Goal: Information Seeking & Learning: Learn about a topic

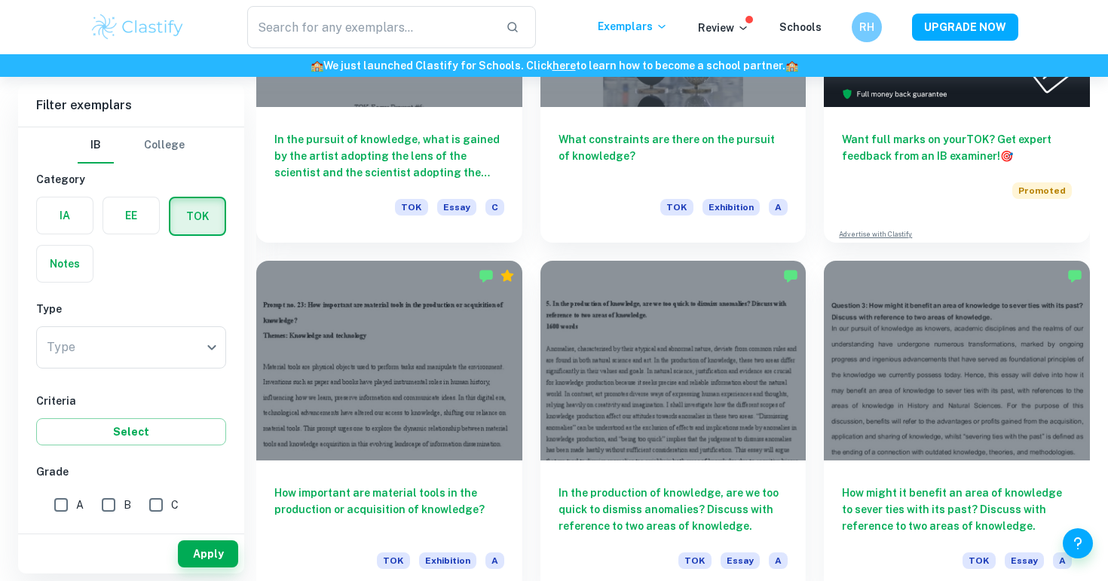
scroll to position [529, 0]
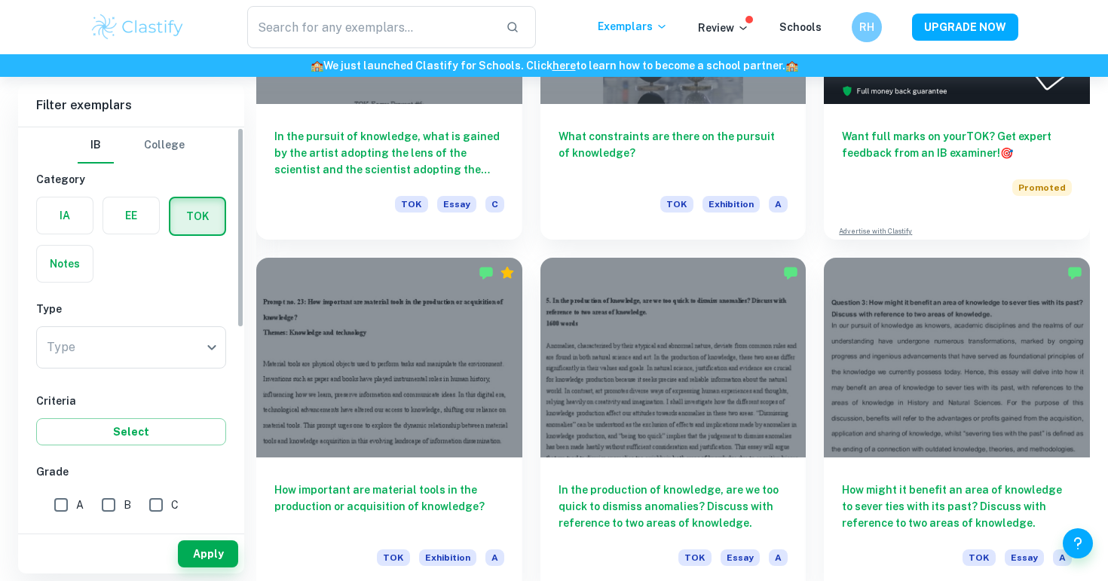
click at [71, 501] on input "A" at bounding box center [61, 505] width 30 height 30
checkbox input "true"
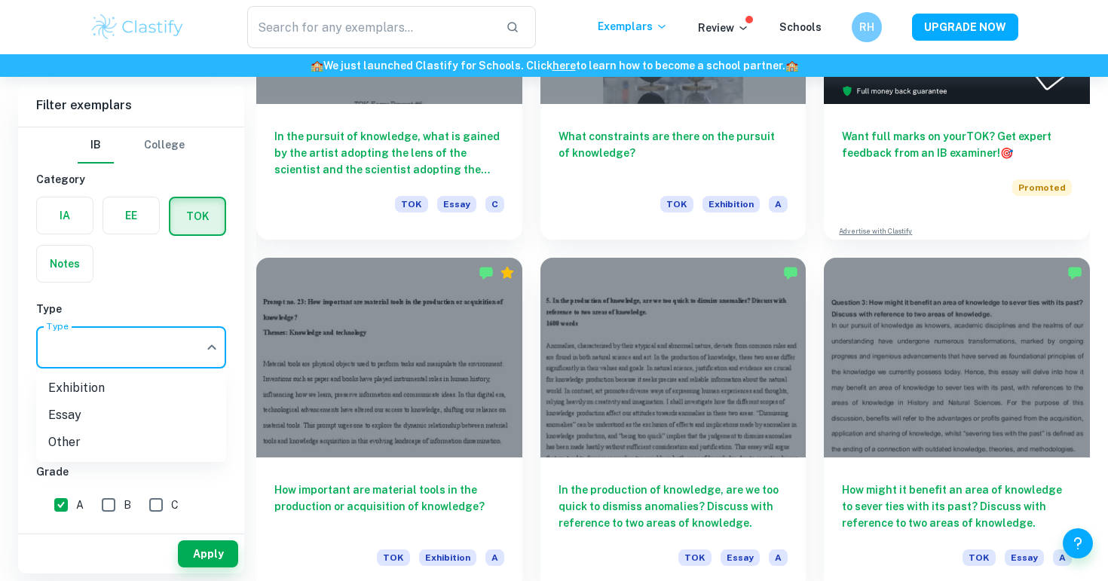
click at [172, 385] on li "Exhibition" at bounding box center [131, 388] width 190 height 27
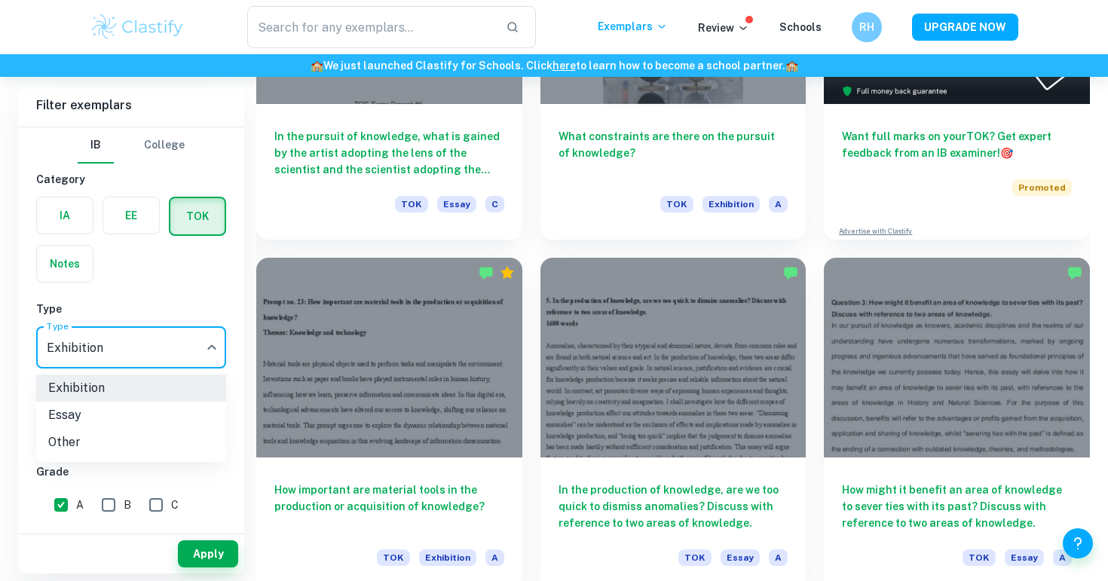
click at [161, 417] on li "Essay" at bounding box center [131, 415] width 190 height 27
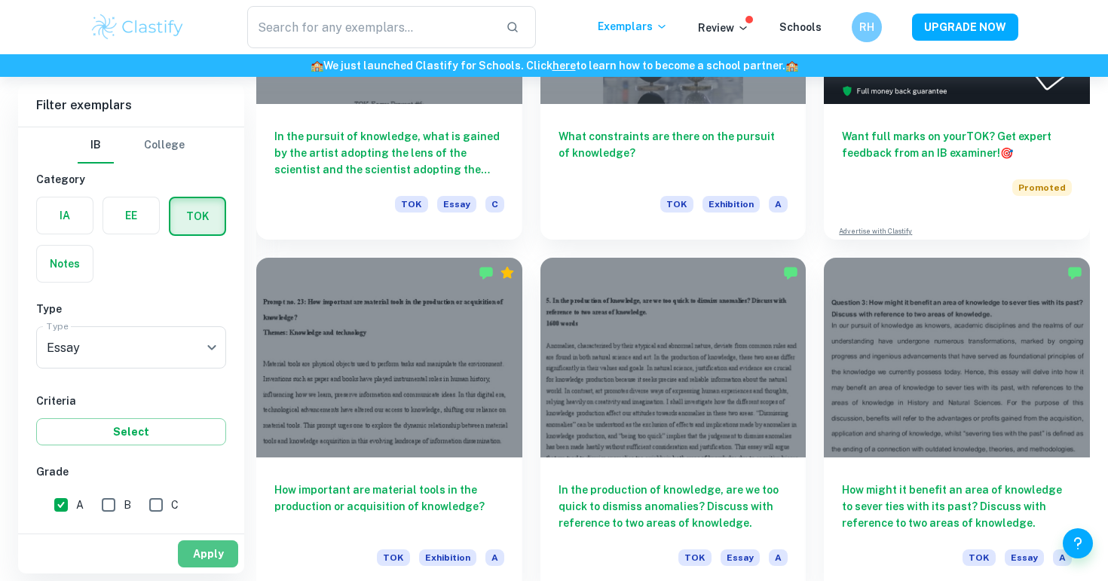
click at [222, 556] on button "Apply" at bounding box center [208, 553] width 60 height 27
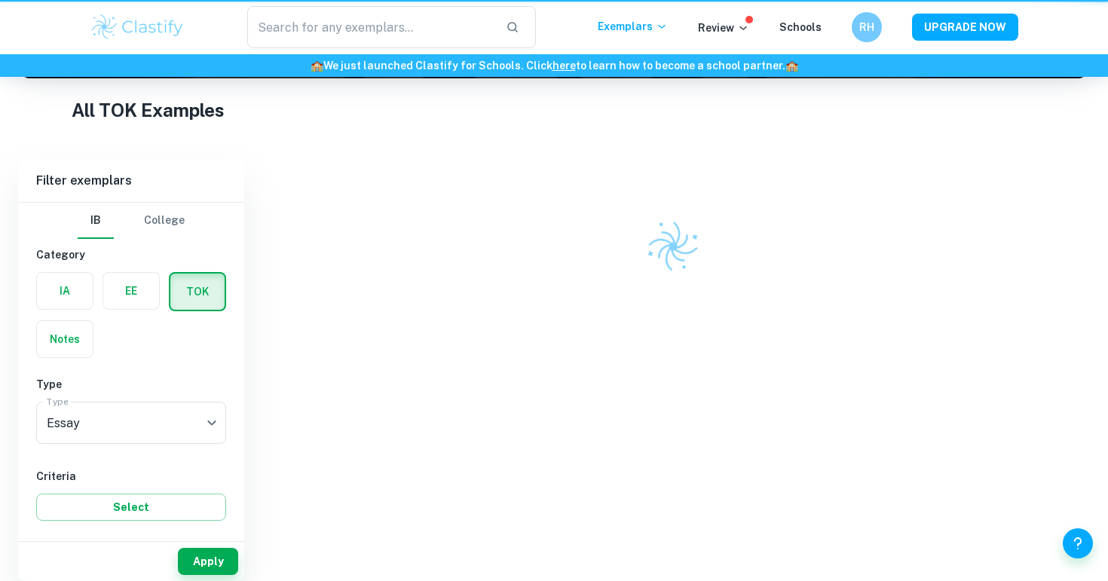
scroll to position [229, 0]
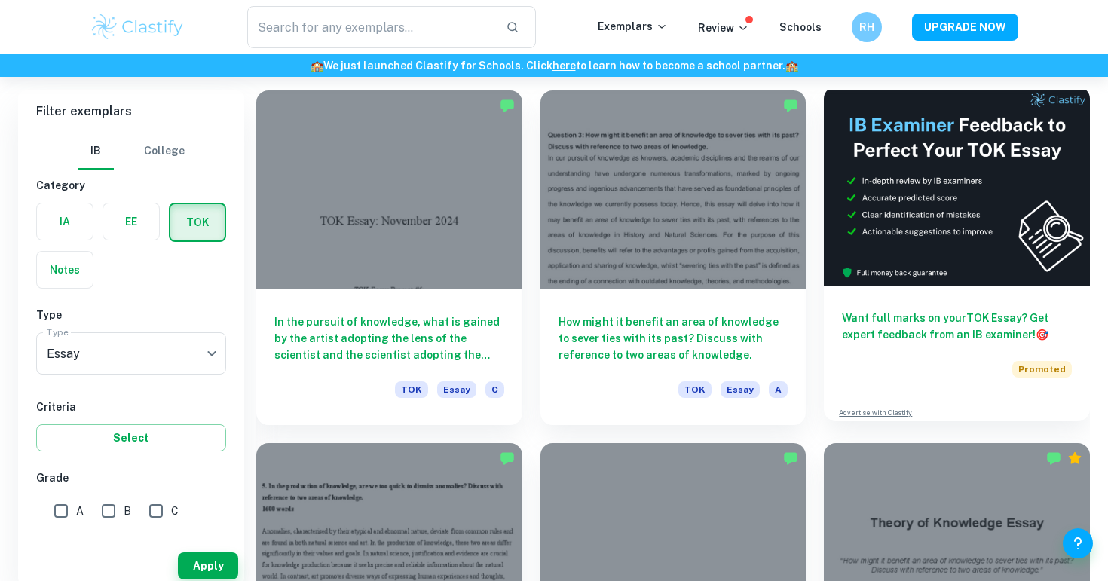
scroll to position [433, 0]
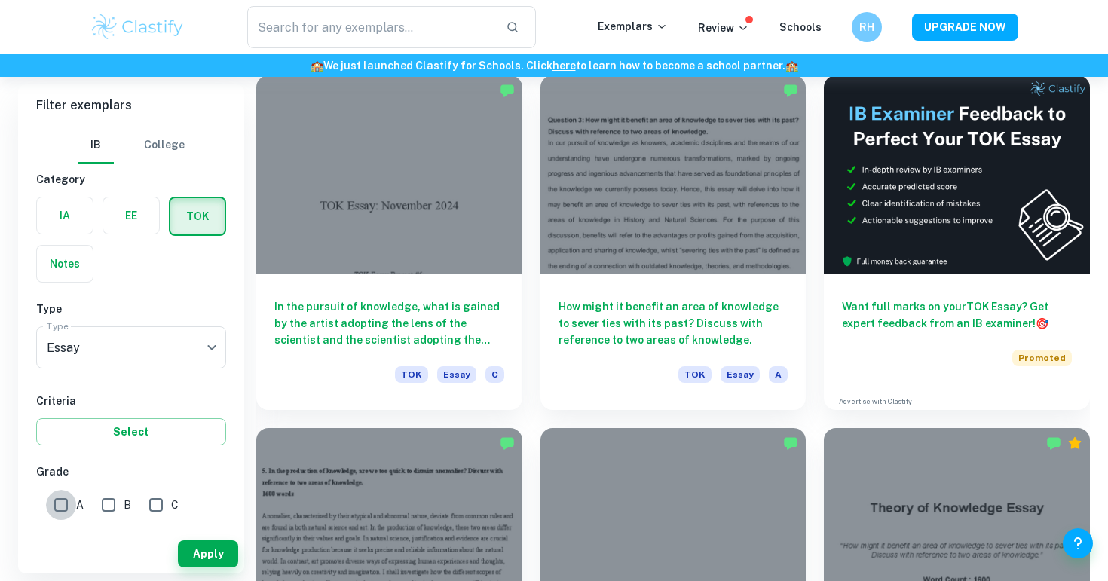
click at [63, 501] on input "A" at bounding box center [61, 505] width 30 height 30
checkbox input "true"
click at [213, 553] on button "Apply" at bounding box center [208, 553] width 60 height 27
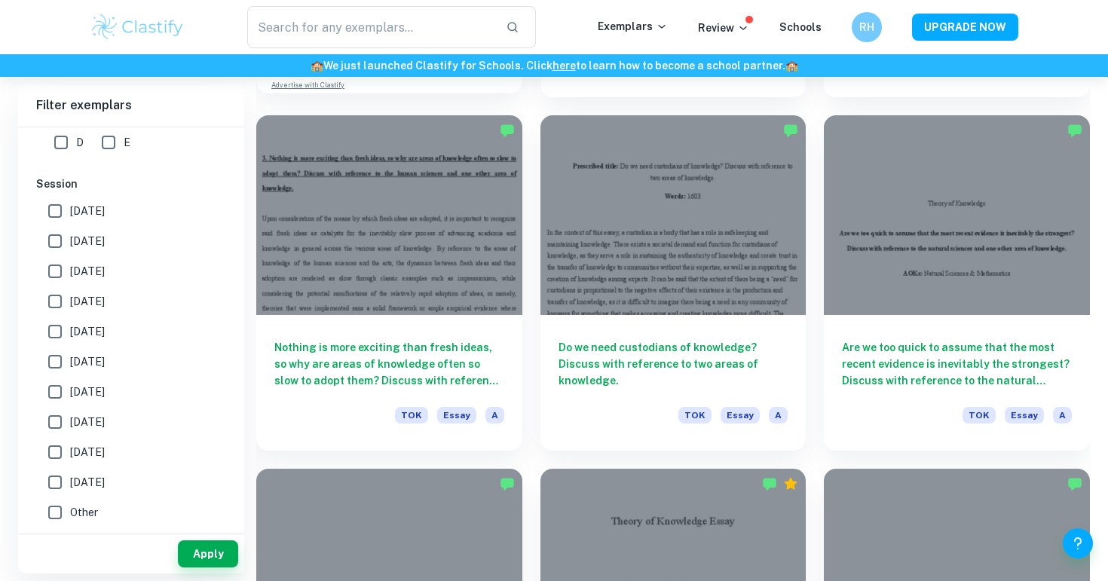
scroll to position [1467, 0]
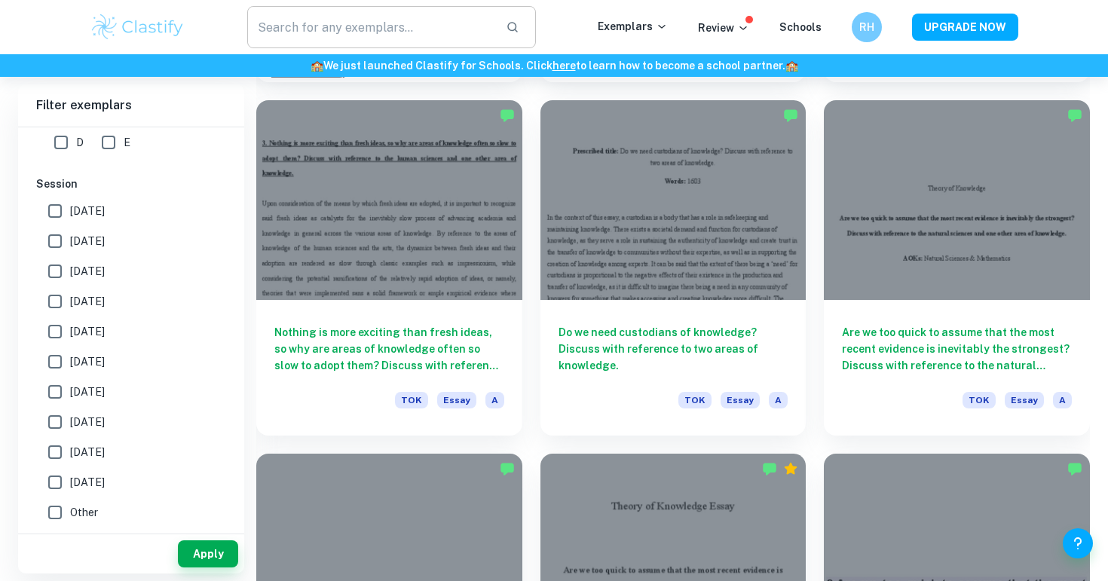
click at [412, 26] on input "text" at bounding box center [370, 27] width 247 height 42
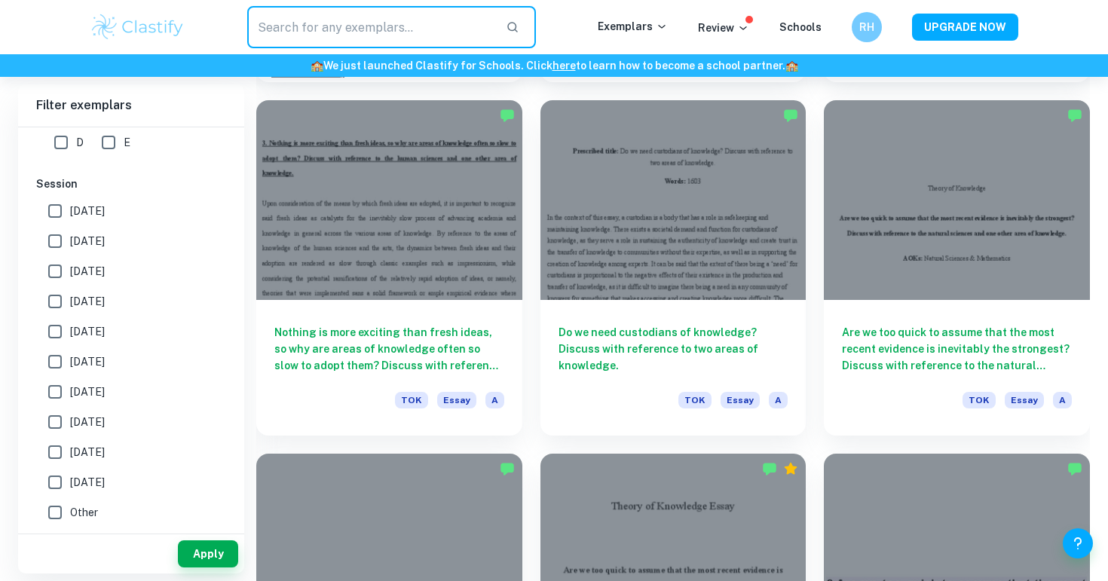
paste input "Is replicability necessary in the production of knowledge? Discuss with referen…"
type input "Is replicability necessary in the production of knowledge? Discuss with referen…"
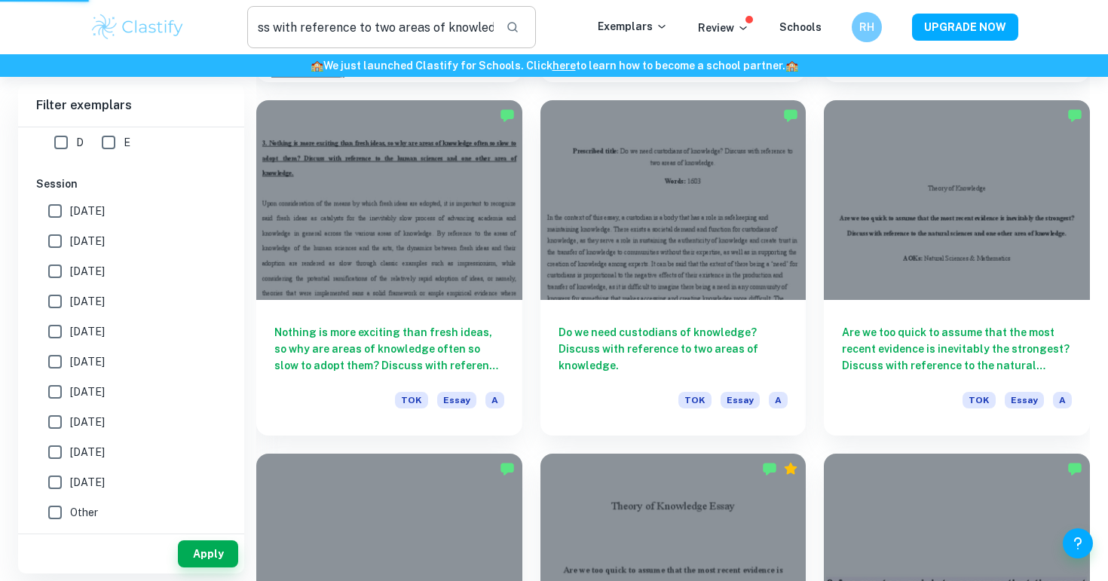
scroll to position [0, 0]
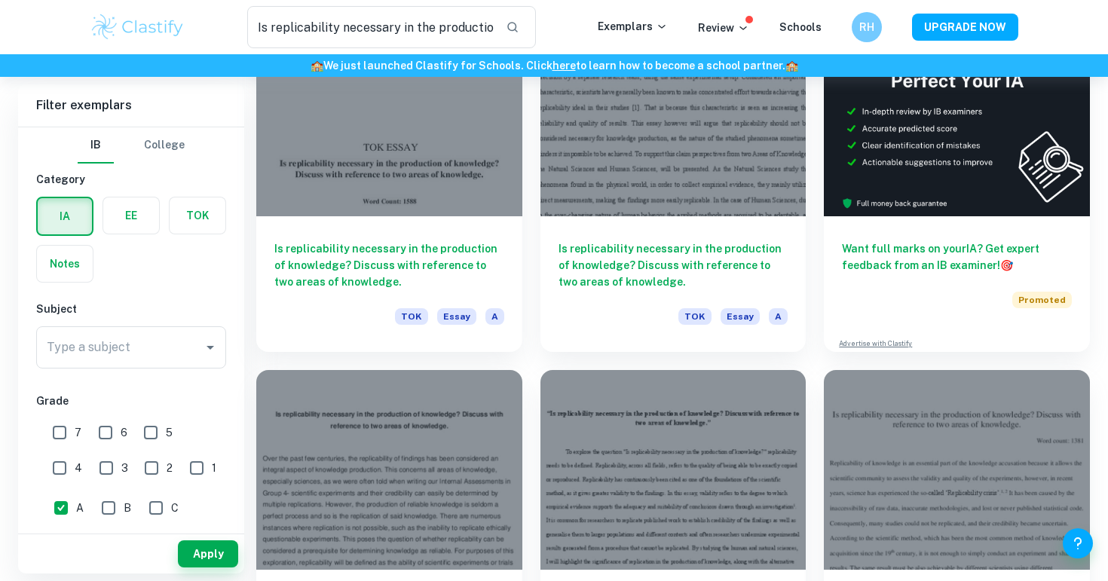
scroll to position [175, 0]
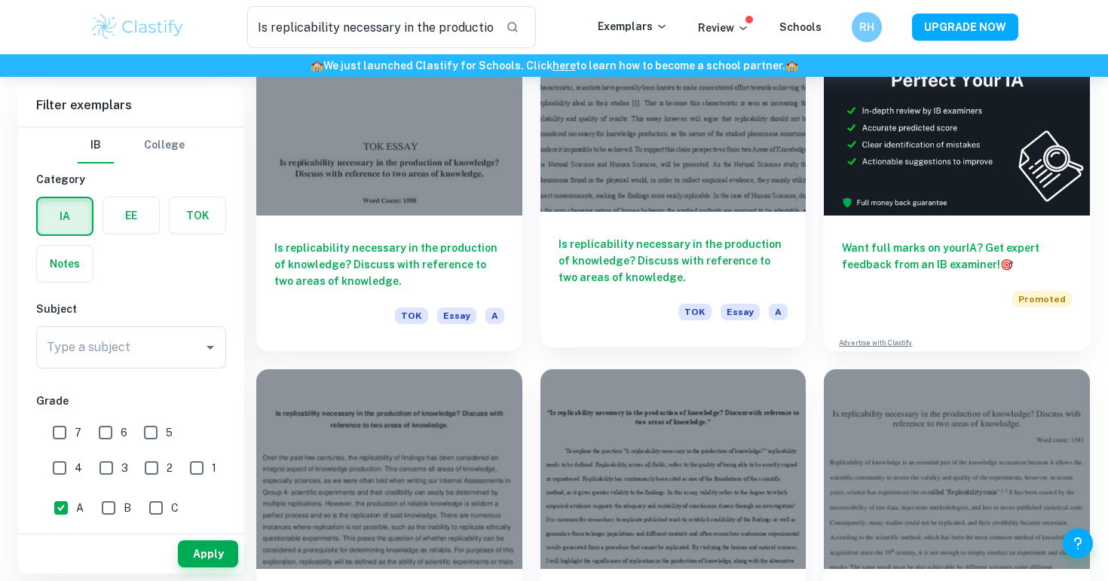
click at [666, 154] on div at bounding box center [673, 112] width 266 height 199
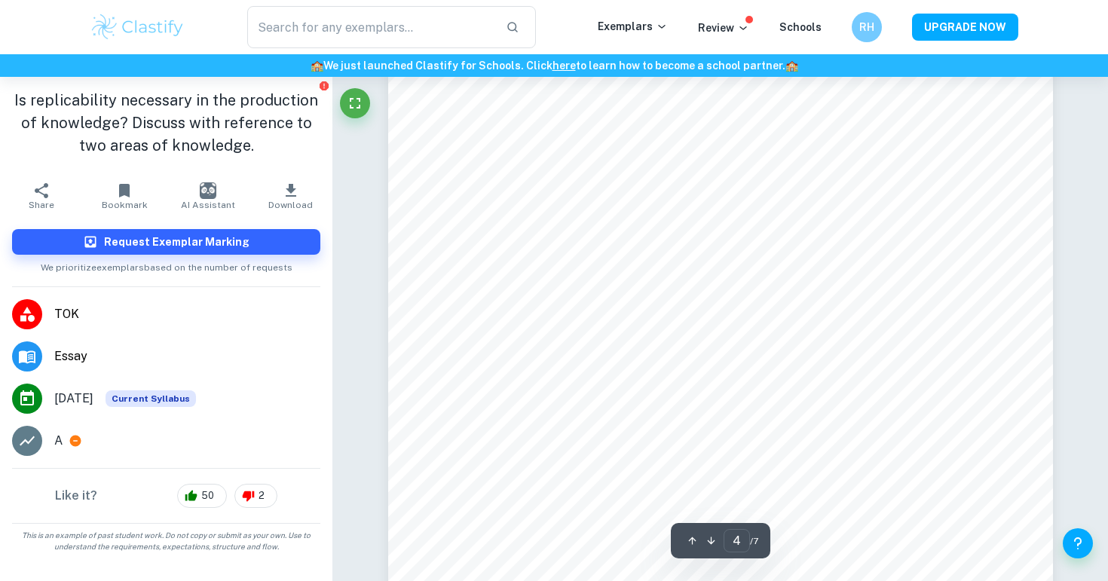
scroll to position [3308, 0]
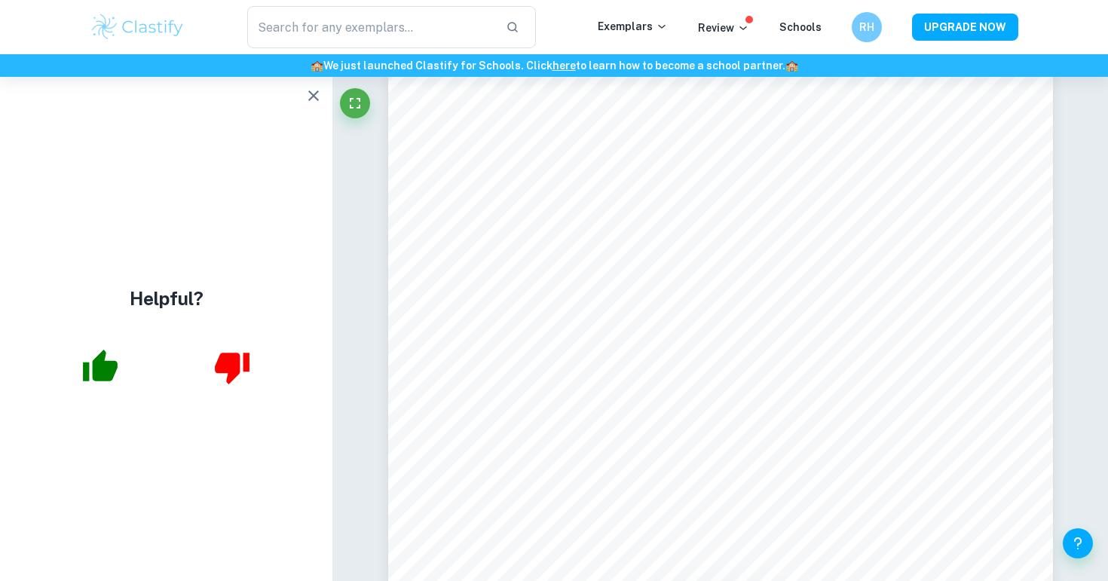
click at [306, 96] on icon "button" at bounding box center [314, 96] width 18 height 18
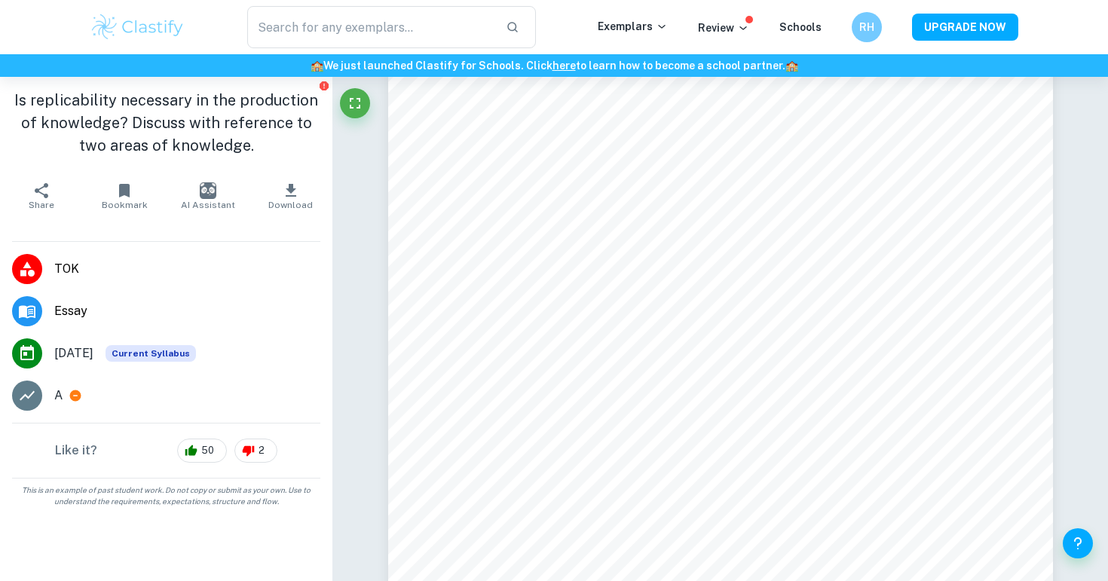
click at [306, 99] on h1 "Is replicability necessary in the production of knowledge? Discuss with referen…" at bounding box center [166, 123] width 308 height 68
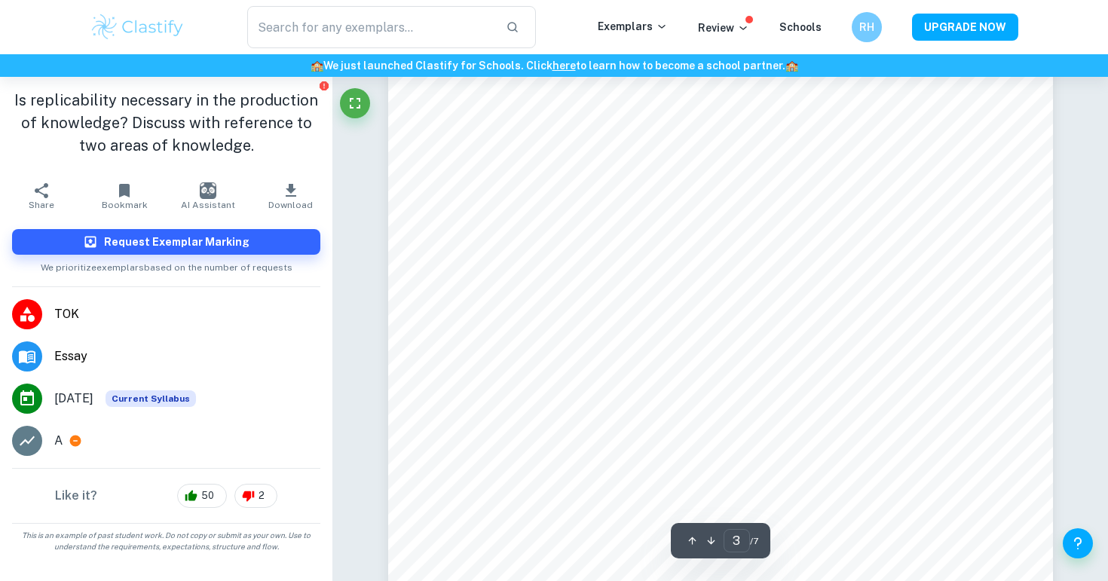
scroll to position [2470, 0]
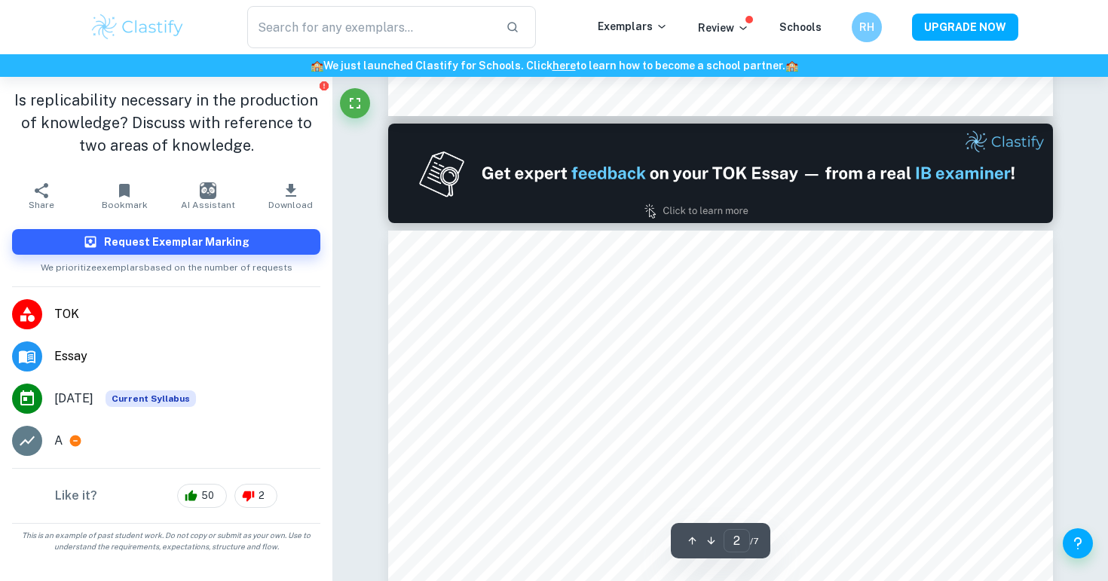
type input "1"
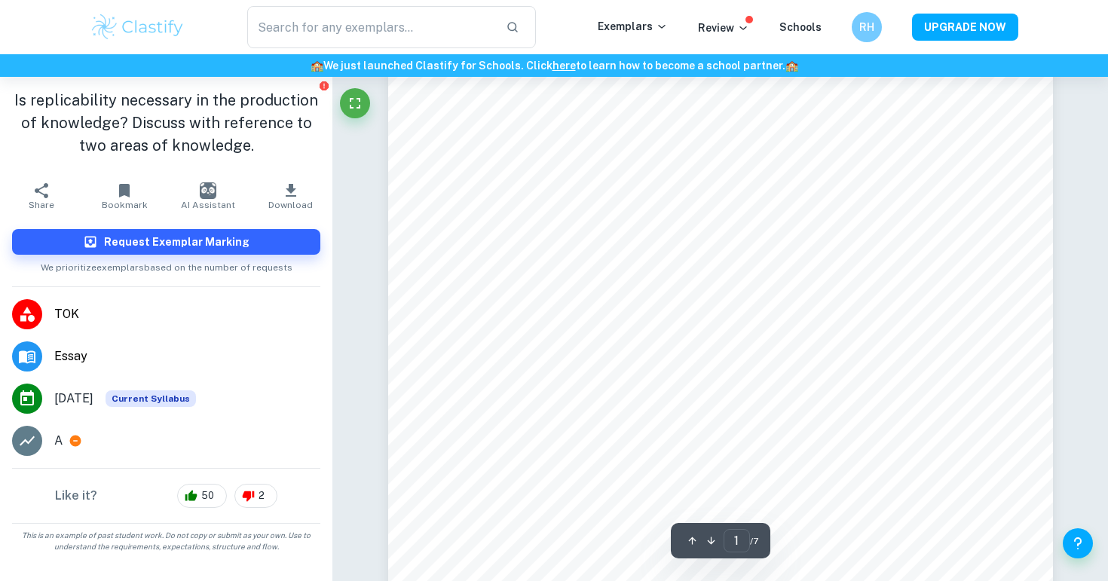
scroll to position [369, 0]
